Goal: Check status

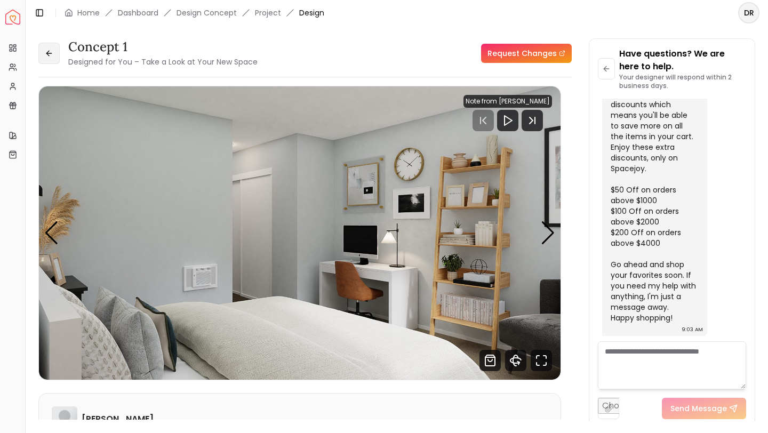
click at [46, 51] on icon at bounding box center [49, 53] width 9 height 9
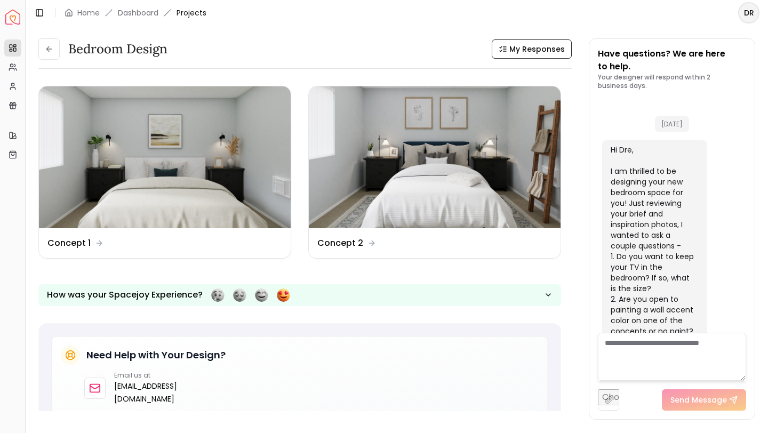
scroll to position [1496, 0]
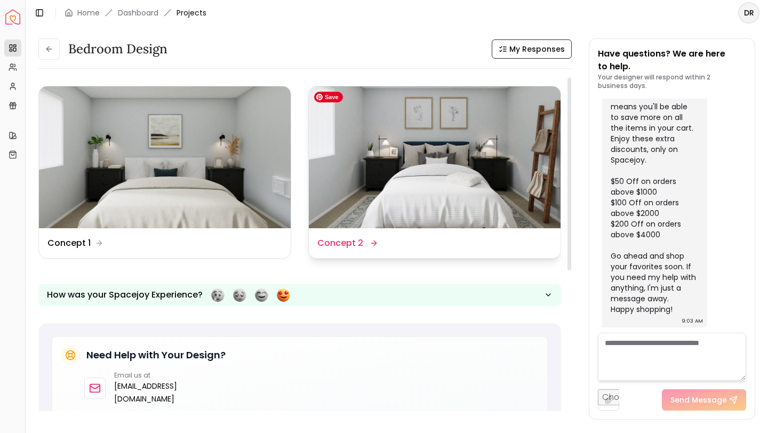
click at [393, 180] on img at bounding box center [435, 157] width 252 height 142
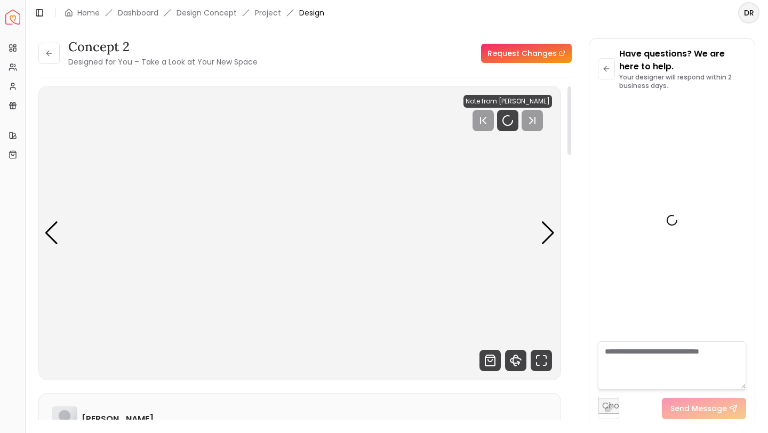
scroll to position [1487, 0]
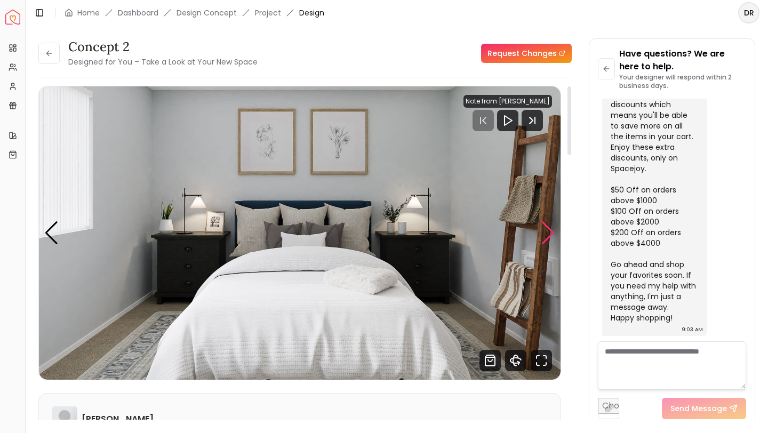
click at [549, 238] on div "Next slide" at bounding box center [548, 232] width 14 height 23
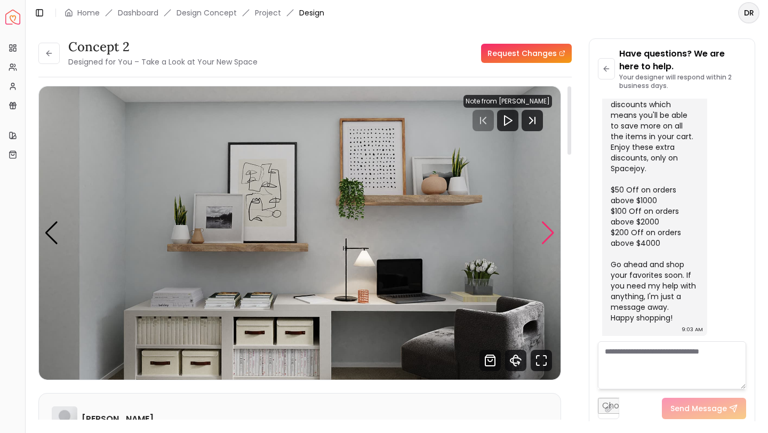
click at [549, 238] on div "Next slide" at bounding box center [548, 232] width 14 height 23
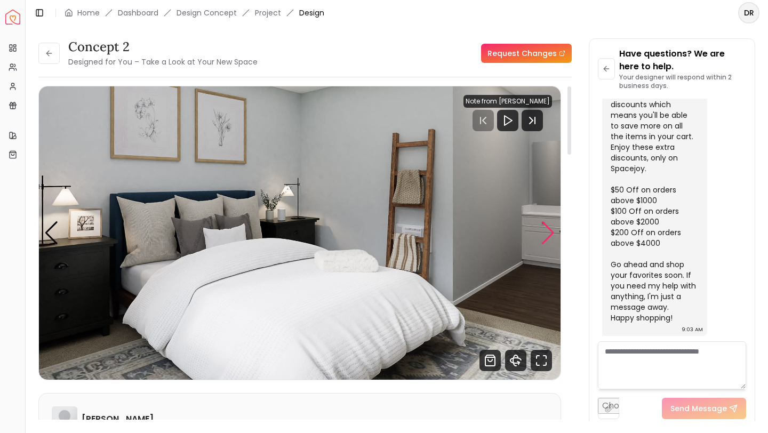
click at [549, 238] on div "Next slide" at bounding box center [548, 232] width 14 height 23
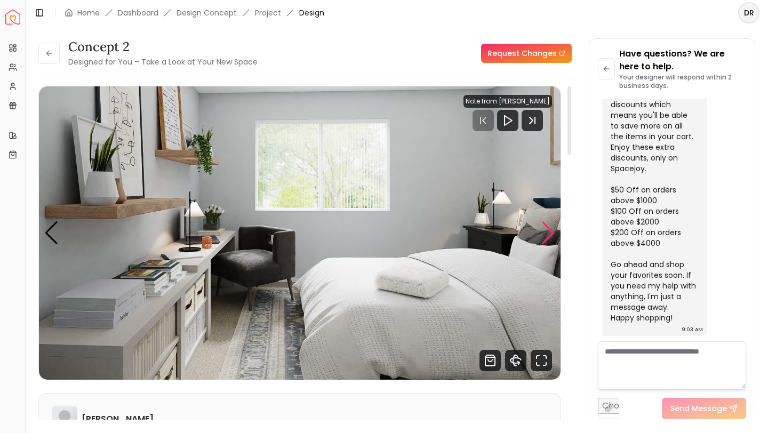
click at [549, 238] on div "Next slide" at bounding box center [548, 232] width 14 height 23
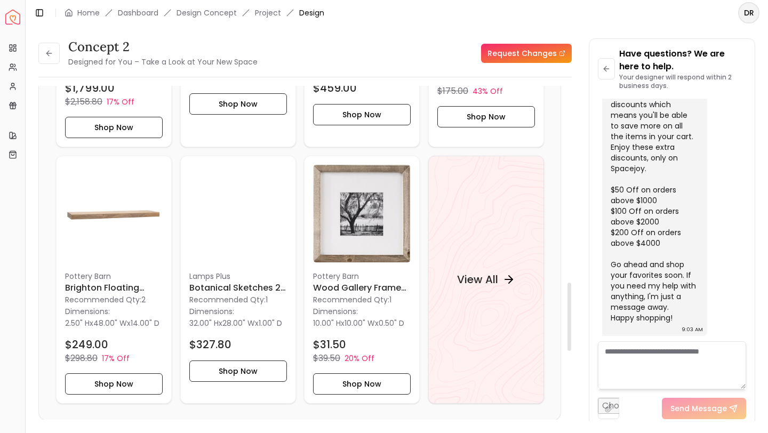
scroll to position [966, 0]
